Goal: Go to known website

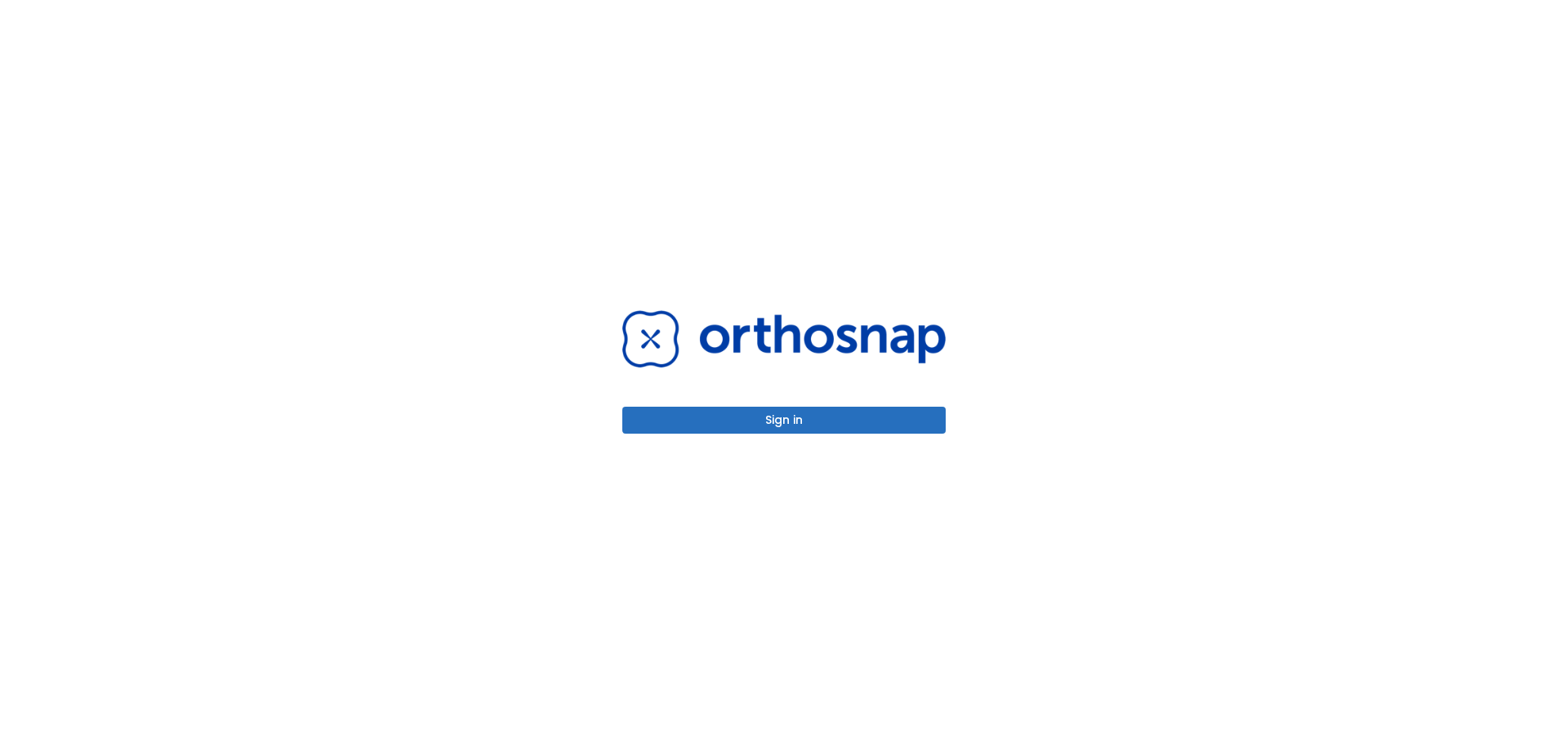
click at [846, 398] on div "Sign in" at bounding box center [784, 372] width 324 height 122
click at [826, 424] on button "Sign in" at bounding box center [784, 420] width 324 height 27
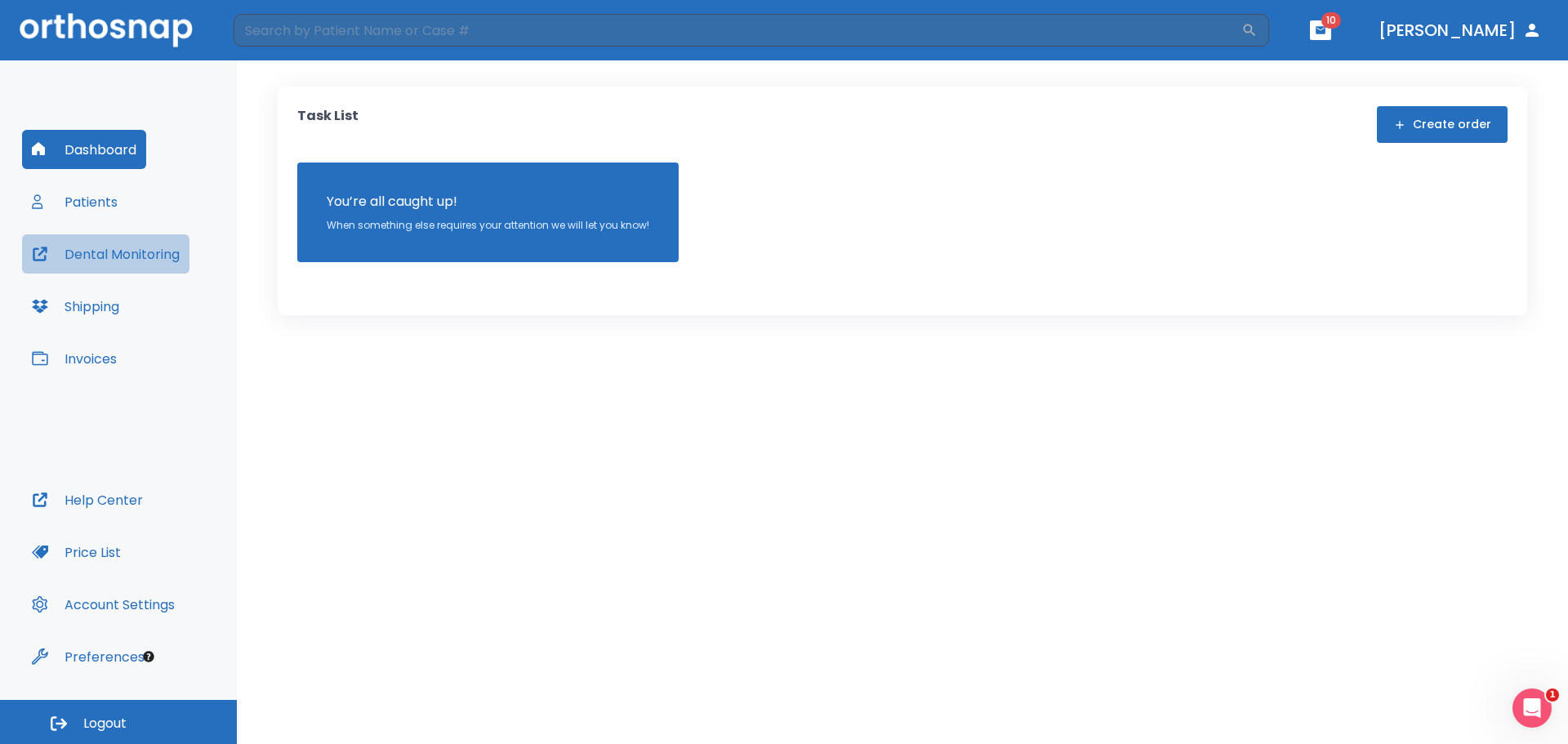
click at [120, 253] on button "Dental Monitoring" at bounding box center [106, 254] width 168 height 39
